Goal: Navigation & Orientation: Find specific page/section

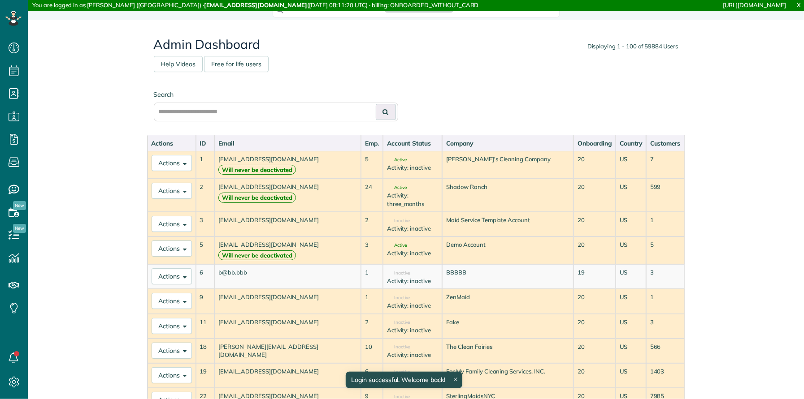
scroll to position [4, 4]
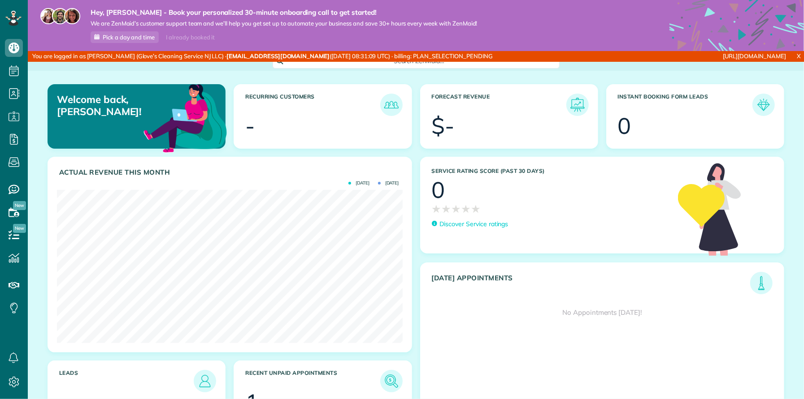
scroll to position [153, 346]
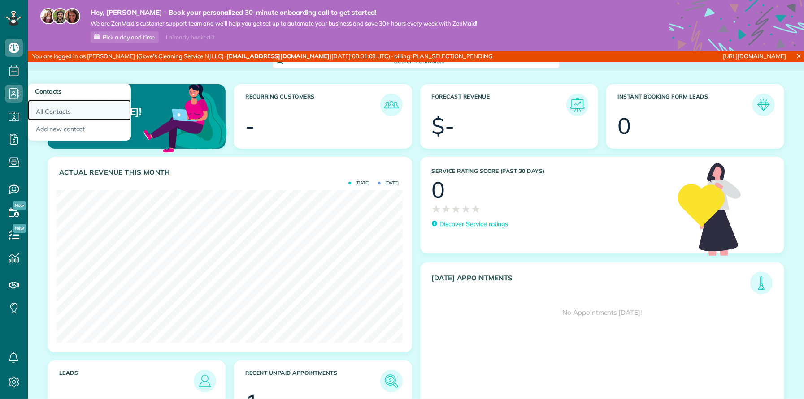
click at [45, 112] on link "All Contacts" at bounding box center [79, 110] width 103 height 21
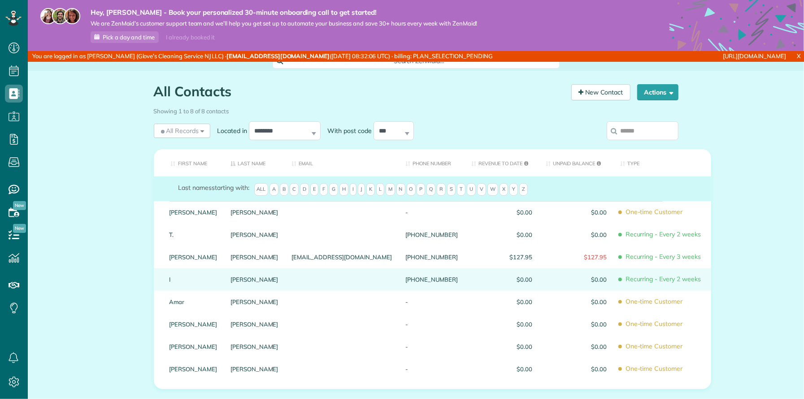
scroll to position [75, 0]
